Goal: Transaction & Acquisition: Purchase product/service

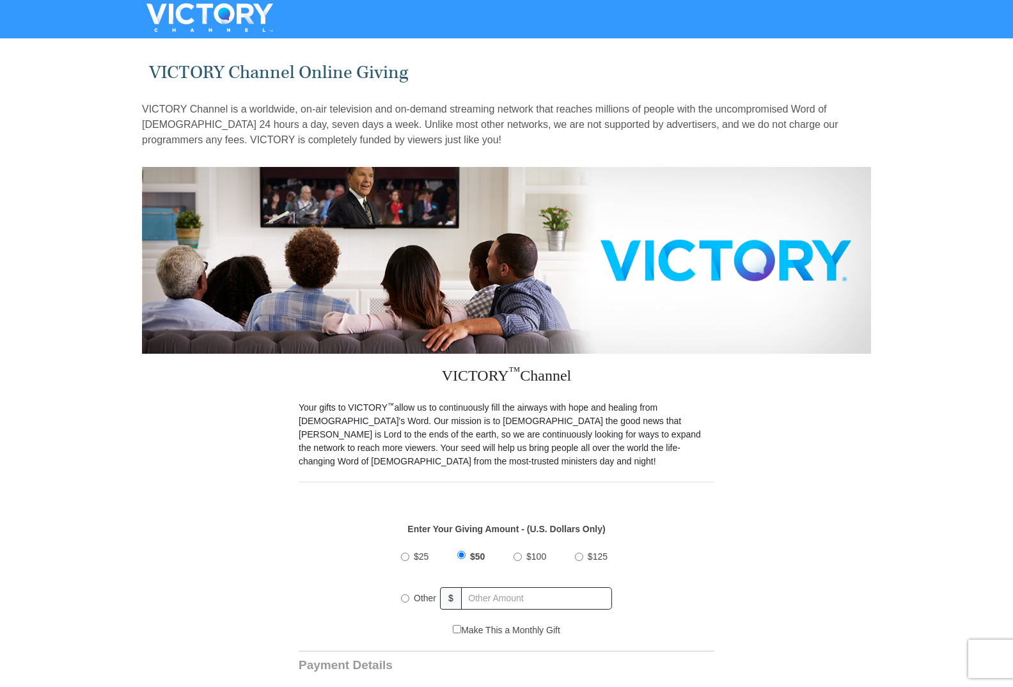
click at [406, 594] on input "Other" at bounding box center [405, 598] width 8 height 8
radio input "true"
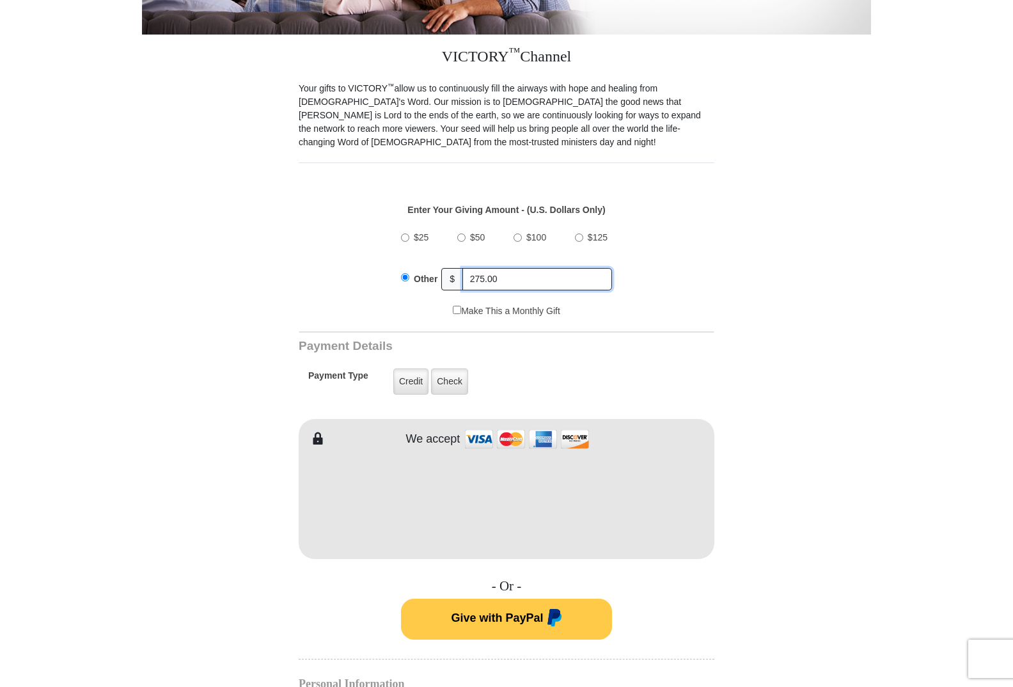
scroll to position [320, 0]
type input "275.00"
click at [835, 528] on form "VICTORY Channel Online Giving VICTORY Channel is a worldwide, on-air television…" at bounding box center [506, 488] width 729 height 1530
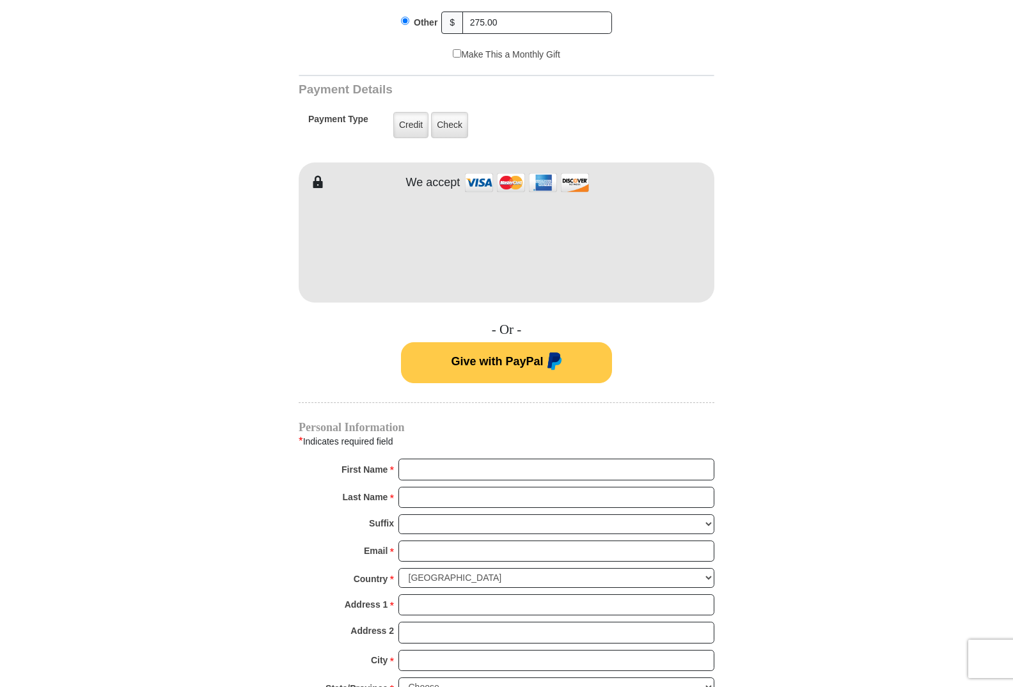
scroll to position [704, 0]
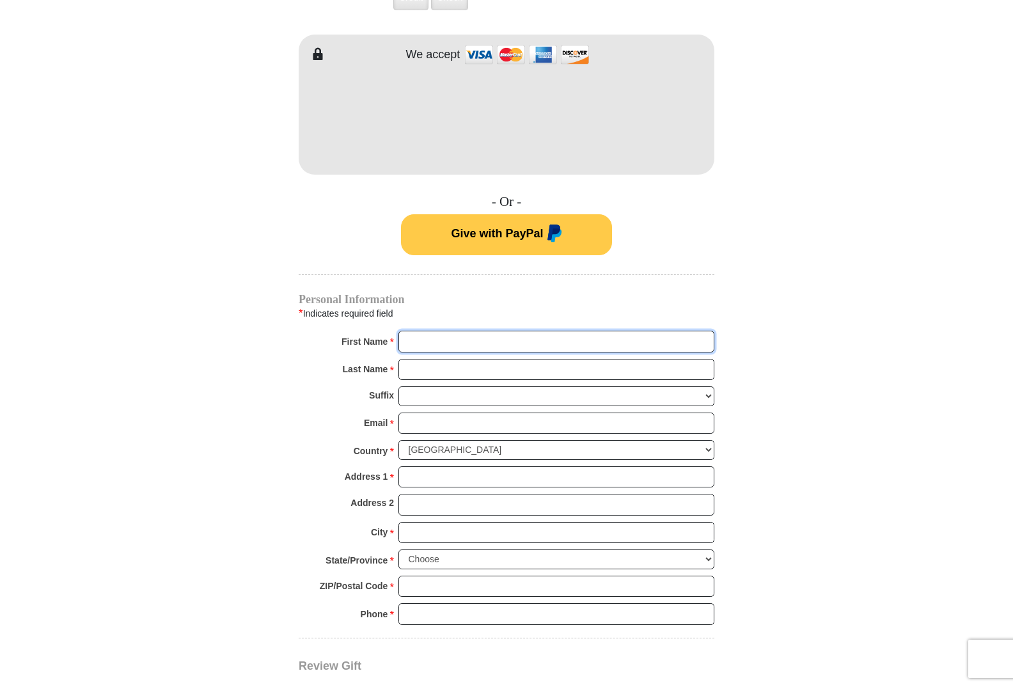
click at [443, 331] on input "First Name *" at bounding box center [556, 342] width 316 height 22
type input "[PERSON_NAME]"
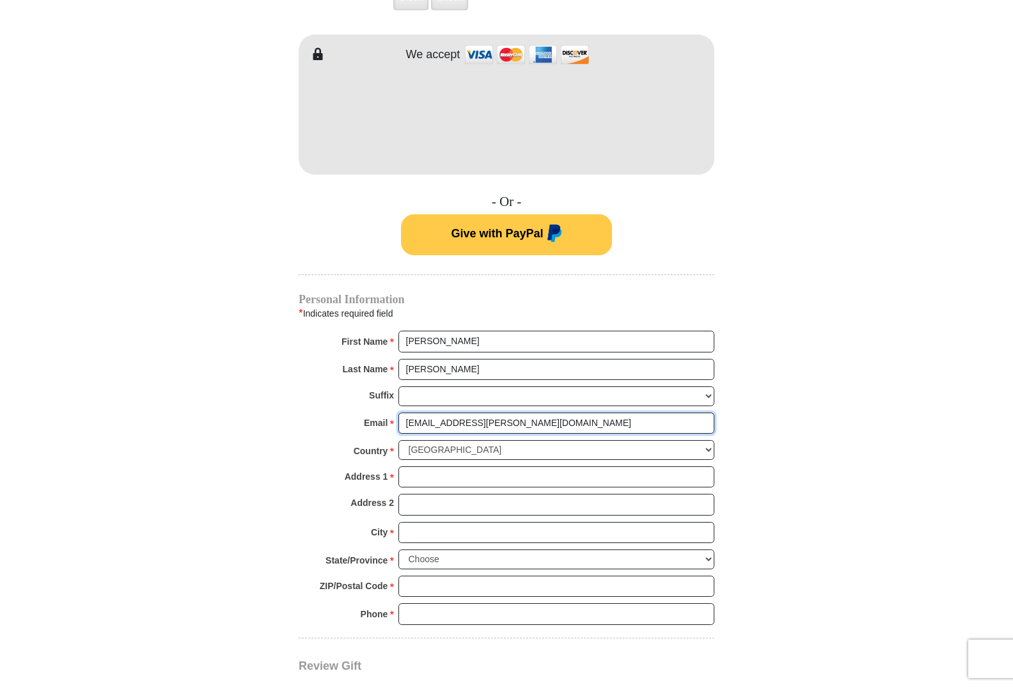
type input "[EMAIL_ADDRESS][PERSON_NAME][DOMAIN_NAME]"
type input "[STREET_ADDRESS]"
click at [413, 522] on input "City *" at bounding box center [556, 533] width 316 height 22
type input "[GEOGRAPHIC_DATA]"
click at [707, 549] on select "Choose [US_STATE] [US_STATE] [US_STATE] [US_STATE] [US_STATE] Armed Forces Amer…" at bounding box center [556, 559] width 316 height 20
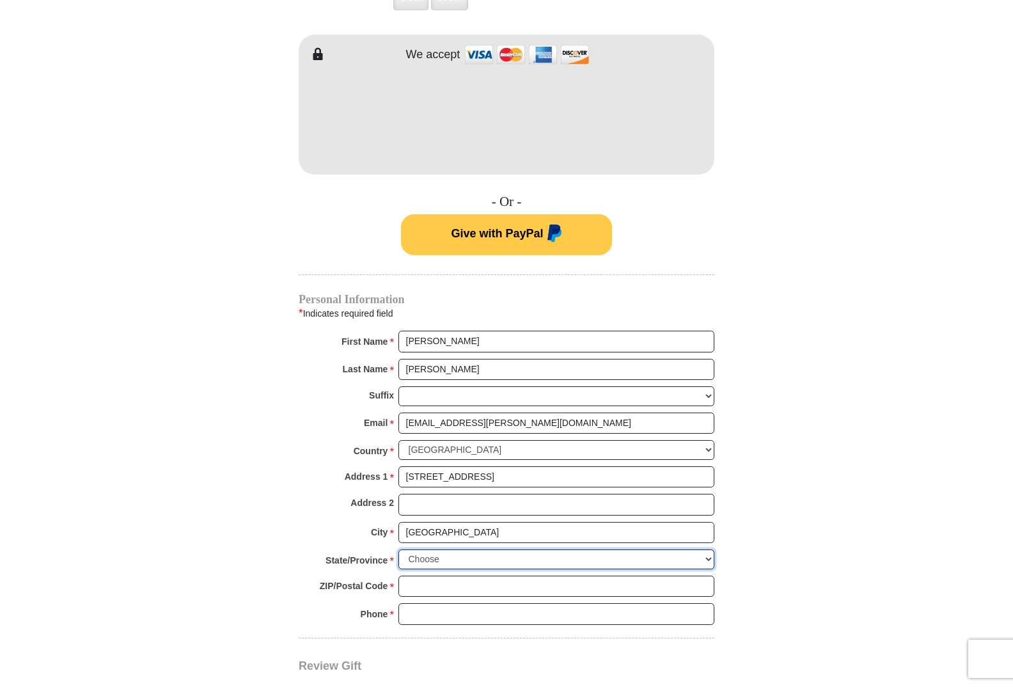
select select "[GEOGRAPHIC_DATA]"
click at [398, 549] on select "Choose [US_STATE] [US_STATE] [US_STATE] [US_STATE] [US_STATE] Armed Forces Amer…" at bounding box center [556, 559] width 316 height 20
click at [435, 576] on input "ZIP/Postal Code *" at bounding box center [556, 587] width 316 height 22
type input "77845"
click at [425, 603] on input "Phone * *" at bounding box center [556, 614] width 316 height 22
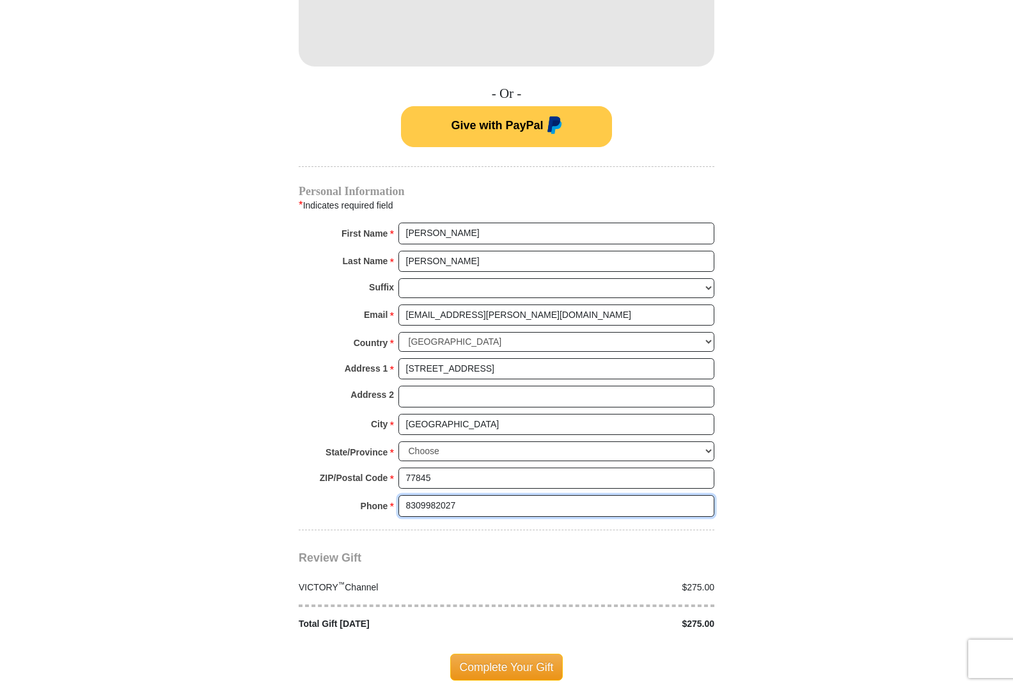
scroll to position [895, 0]
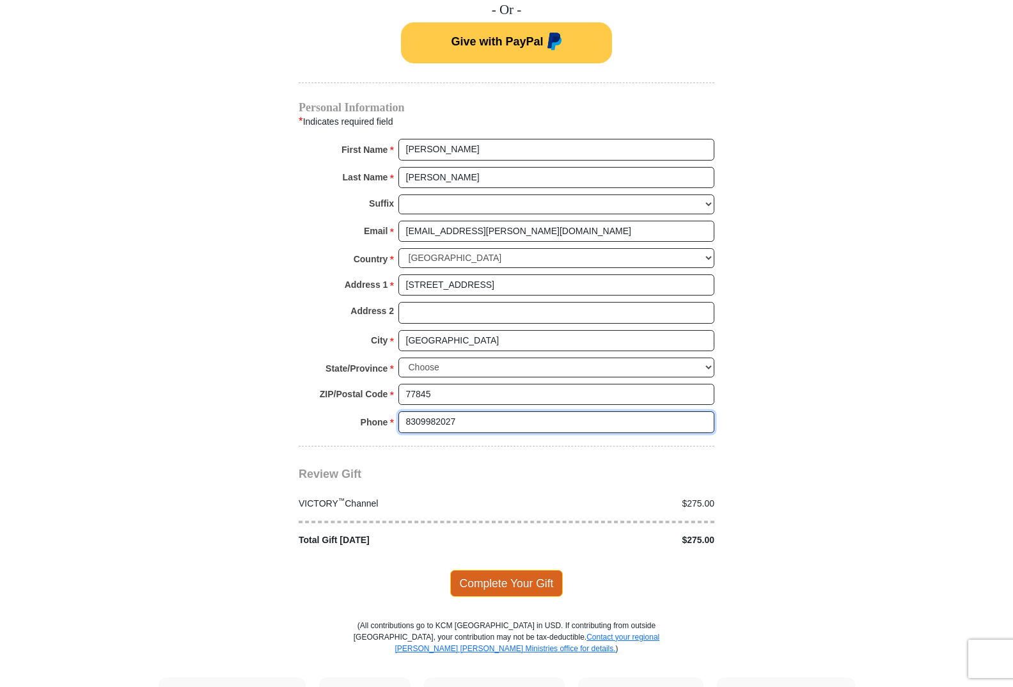
type input "8309982027"
click at [511, 570] on span "Complete Your Gift" at bounding box center [506, 583] width 113 height 27
